Goal: Task Accomplishment & Management: Use online tool/utility

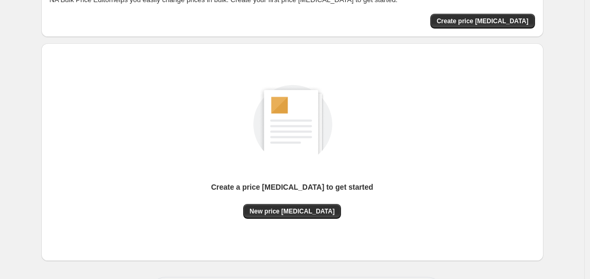
scroll to position [117, 0]
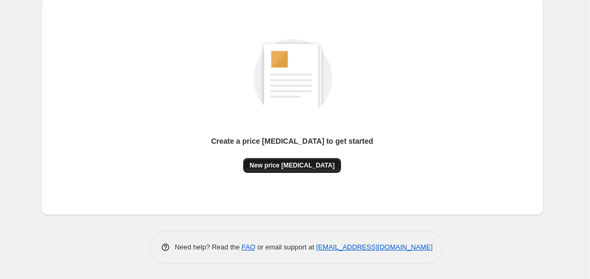
click at [301, 163] on span "New price [MEDICAL_DATA]" at bounding box center [291, 165] width 85 height 8
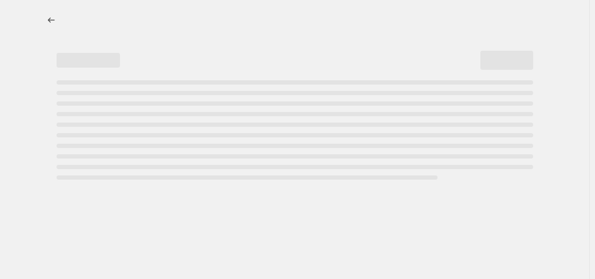
select select "percentage"
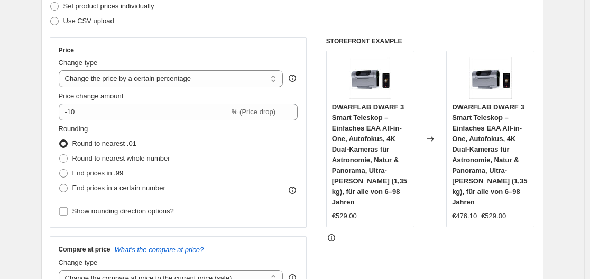
scroll to position [161, 0]
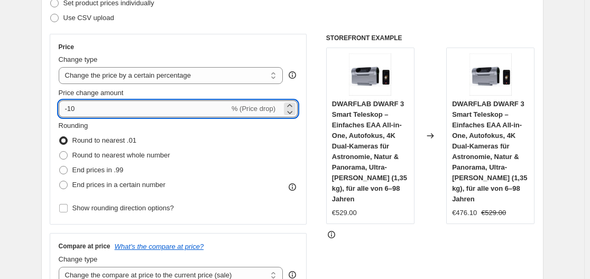
click at [202, 111] on input "-10" at bounding box center [144, 108] width 171 height 17
type input "-1"
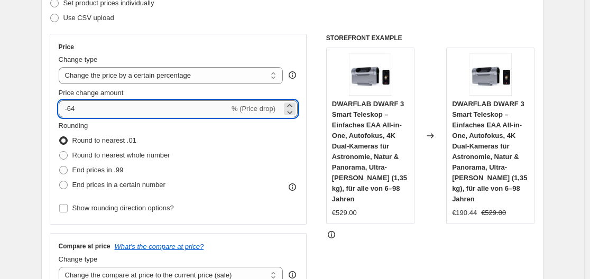
click at [106, 111] on input "-64" at bounding box center [144, 108] width 171 height 17
type input "-6"
type input "-35"
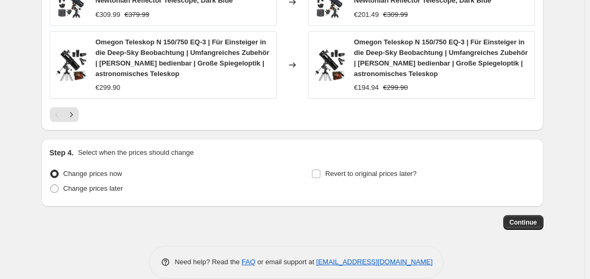
scroll to position [879, 0]
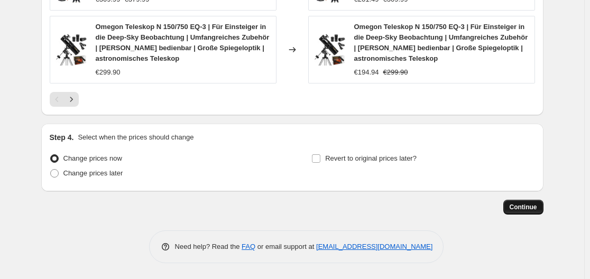
click at [520, 211] on span "Continue" at bounding box center [522, 207] width 27 height 8
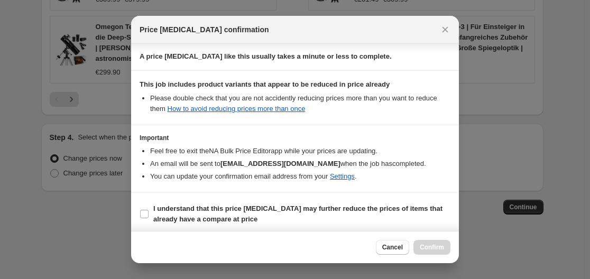
scroll to position [166, 0]
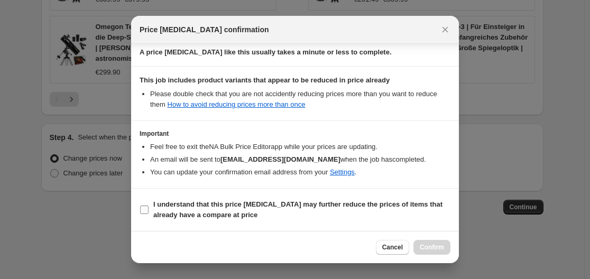
click at [142, 208] on input "I understand that this price [MEDICAL_DATA] may further reduce the prices of it…" at bounding box center [144, 209] width 8 height 8
checkbox input "true"
click at [433, 245] on span "Confirm" at bounding box center [431, 247] width 24 height 8
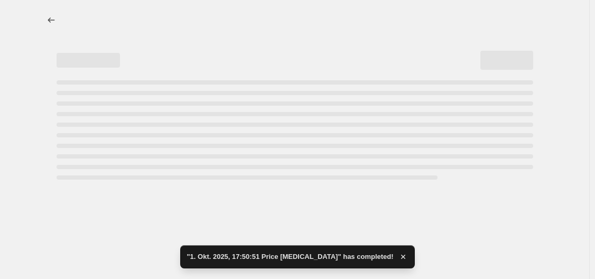
select select "percentage"
